Goal: Navigation & Orientation: Find specific page/section

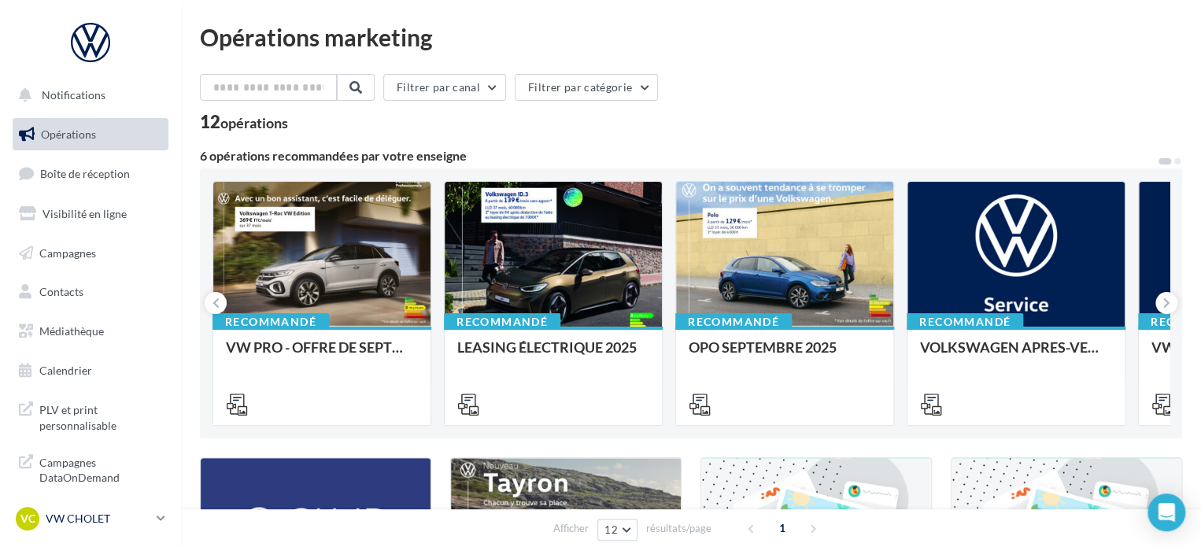
click at [110, 511] on p "VW CHOLET" at bounding box center [98, 519] width 105 height 16
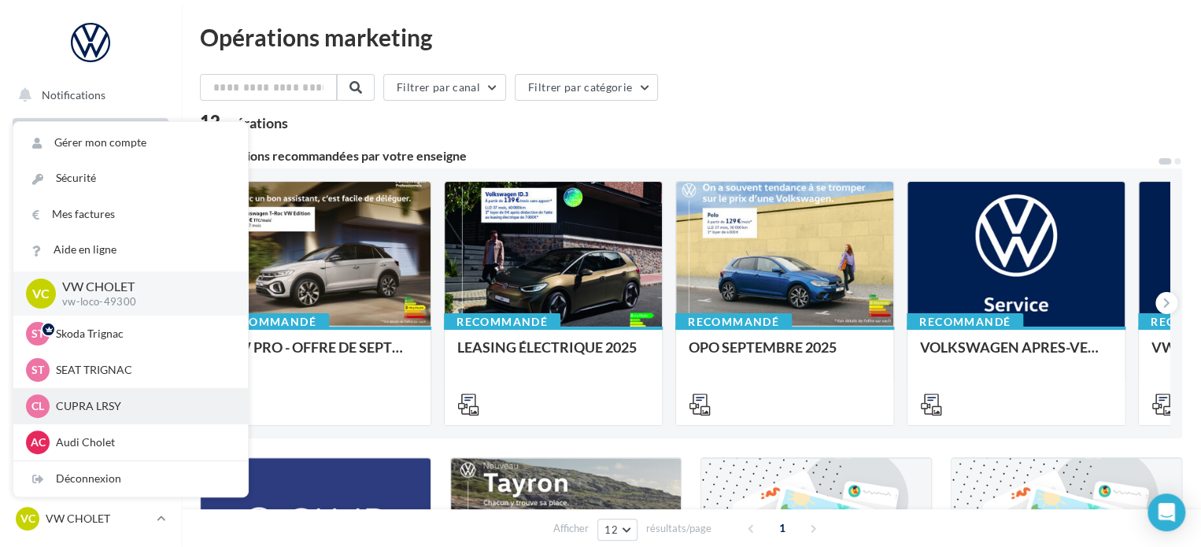
scroll to position [79, 0]
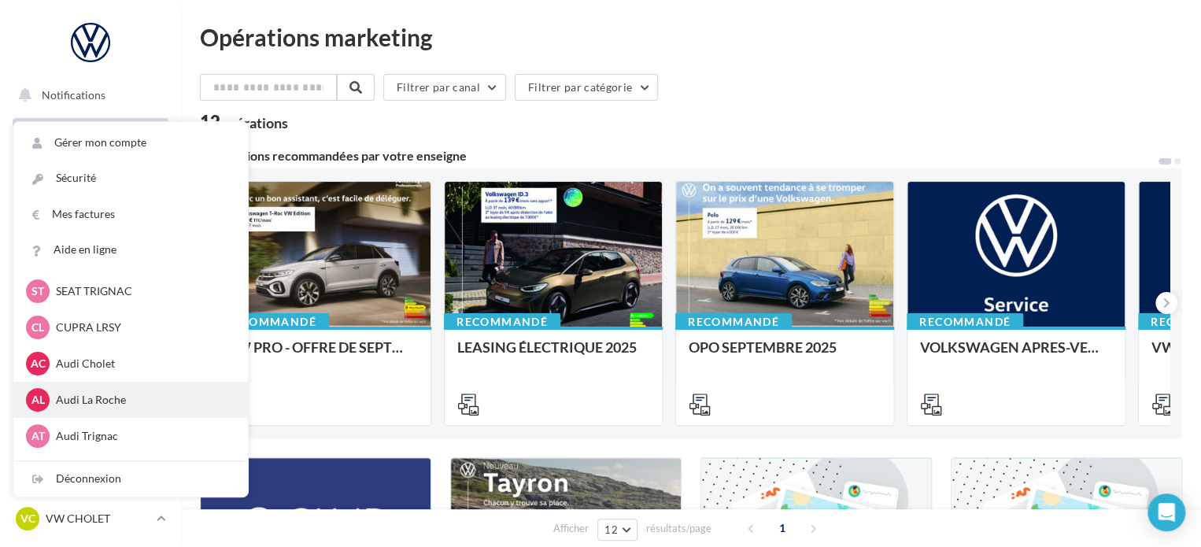
click at [105, 389] on div "AL Audi La Roche audi-saor-85000" at bounding box center [130, 400] width 209 height 24
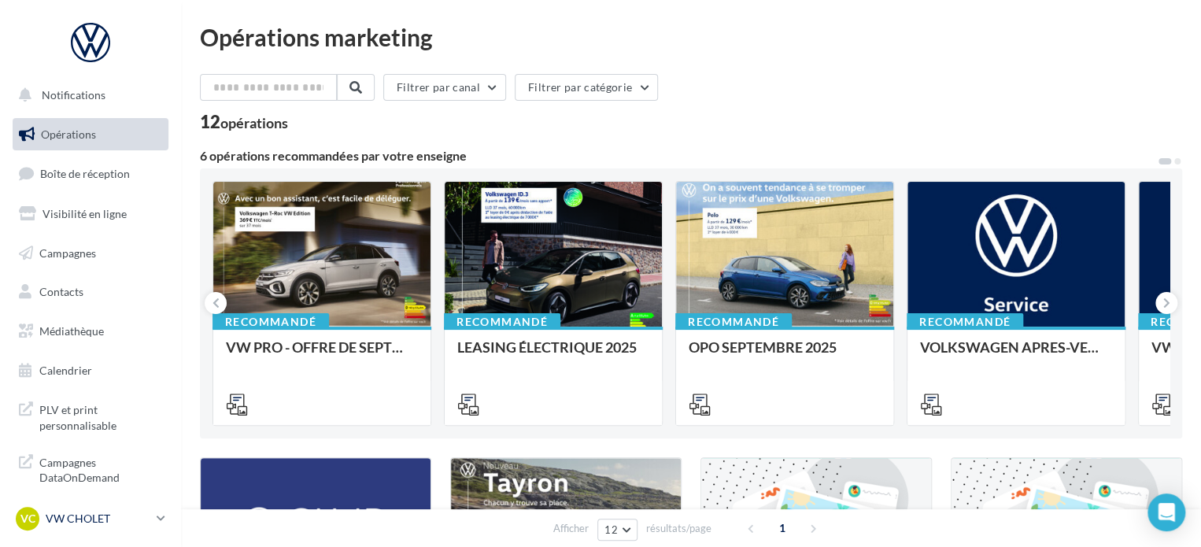
click at [102, 516] on p "VW CHOLET" at bounding box center [98, 519] width 105 height 16
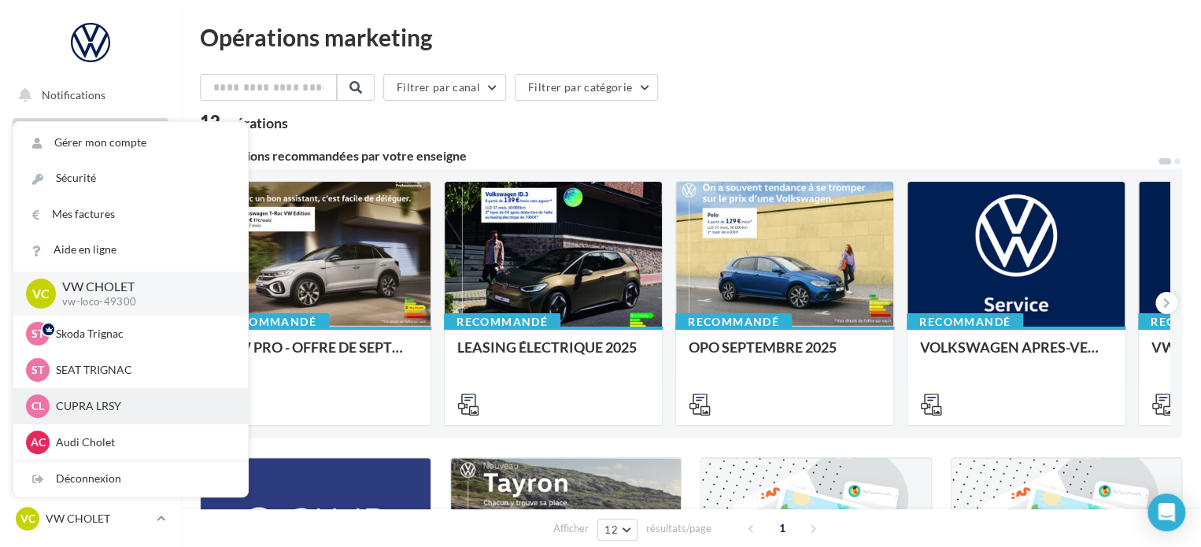
scroll to position [79, 0]
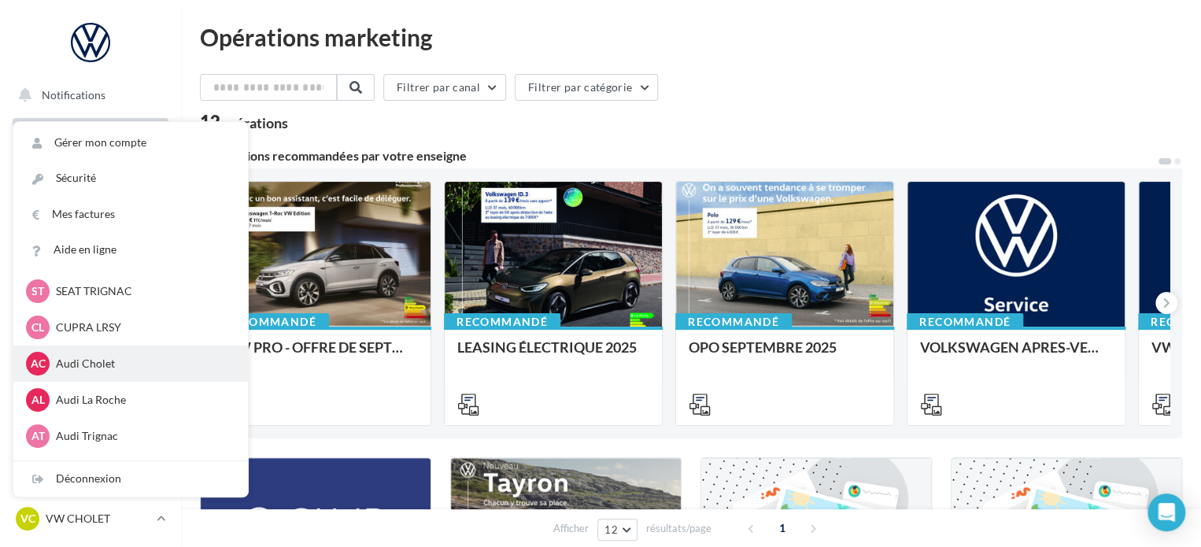
click at [91, 373] on div "AC Audi Cholet audi-saor-49300" at bounding box center [130, 364] width 209 height 24
